Goal: Find specific page/section: Find specific page/section

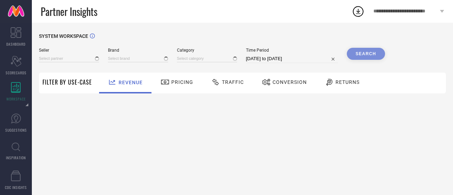
type input "All"
type input "1 STOP FASHION"
type input "All"
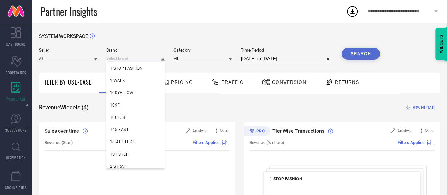
click at [128, 57] on input at bounding box center [135, 58] width 59 height 7
type input "HIGH"
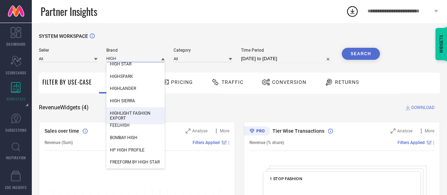
scroll to position [9, 0]
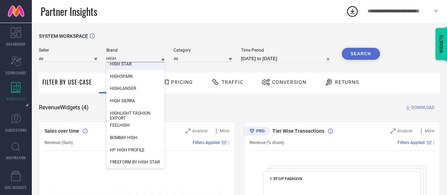
click at [130, 58] on input "HIGH" at bounding box center [135, 58] width 59 height 7
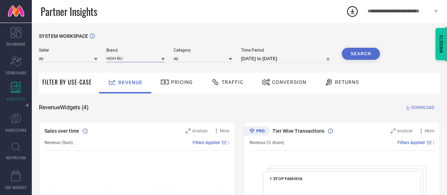
type input "HIGH BUY"
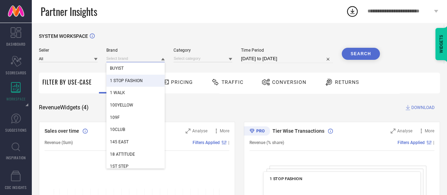
paste input "HIGH BUY"
type input "HIGH BUY"
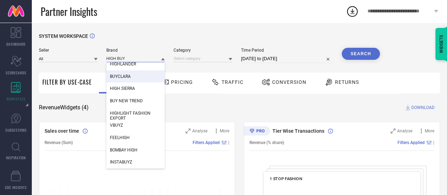
scroll to position [71, 0]
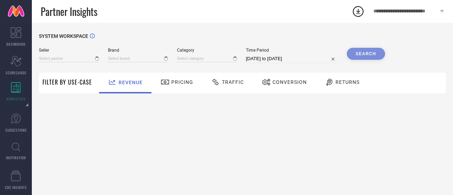
type input "All"
type input "1 STOP FASHION"
type input "All"
click at [115, 58] on input at bounding box center [138, 58] width 60 height 7
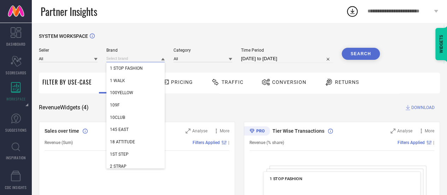
paste input "HIGH BUY"
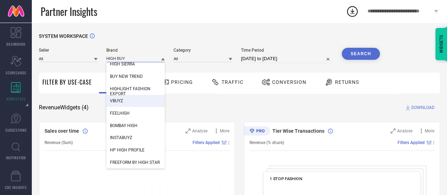
scroll to position [71, 0]
type input "HIGH BUY"
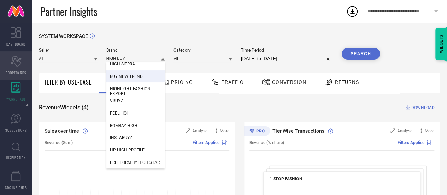
click at [15, 60] on icon "Scorecard" at bounding box center [16, 61] width 11 height 11
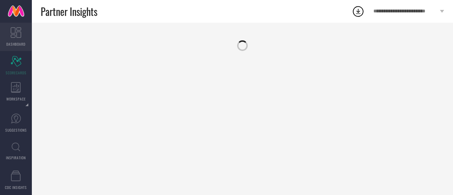
click at [15, 34] on icon at bounding box center [16, 32] width 11 height 11
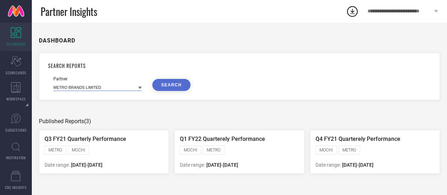
click at [100, 87] on input at bounding box center [97, 86] width 88 height 7
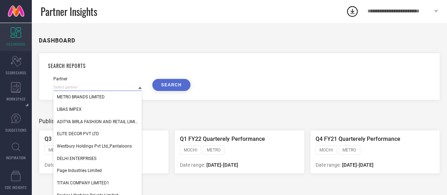
paste input "HIGH BUY"
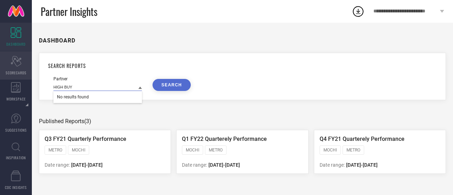
type input "HIGH BUY"
click at [17, 65] on icon "Scorecard" at bounding box center [16, 61] width 11 height 11
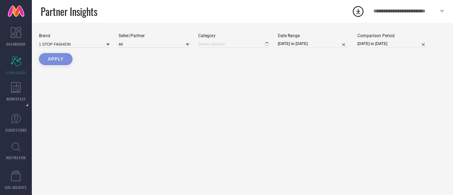
type input "All"
click at [145, 47] on input at bounding box center [153, 43] width 71 height 7
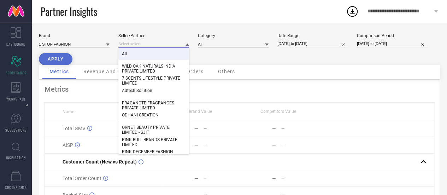
paste input "HIGH BUY"
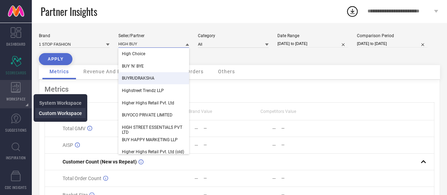
type input "HIGH BUY"
click at [45, 114] on span "Custom Workspace" at bounding box center [60, 113] width 43 height 6
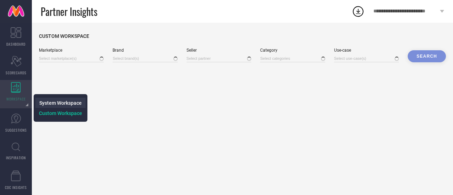
click at [59, 104] on span "System Workspace" at bounding box center [60, 103] width 42 height 6
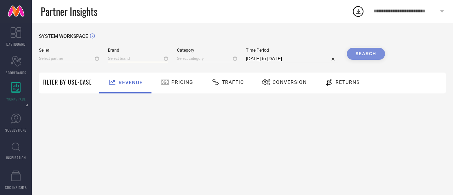
click at [126, 59] on input at bounding box center [138, 58] width 60 height 7
type input "All"
